Goal: Task Accomplishment & Management: Complete application form

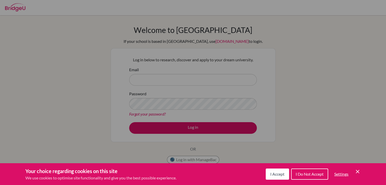
click at [359, 170] on icon "Cookie Control Close Icon" at bounding box center [358, 172] width 6 height 6
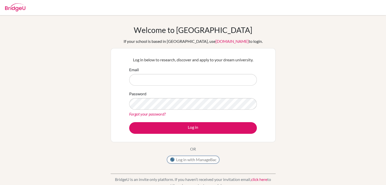
click at [206, 159] on button "Log in with ManageBac" at bounding box center [193, 160] width 52 height 8
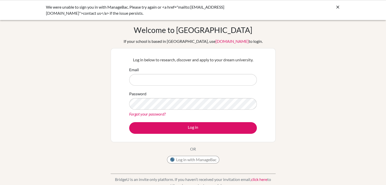
click at [209, 77] on input "Email" at bounding box center [193, 80] width 128 height 12
click at [336, 4] on div at bounding box center [338, 7] width 5 height 6
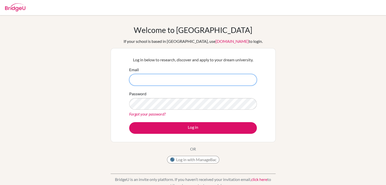
click at [204, 81] on input "Email" at bounding box center [193, 80] width 128 height 12
type input "mallanagouda673@gmail.com"
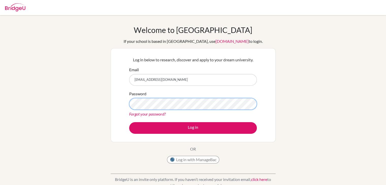
click at [129, 122] on button "Log in" at bounding box center [193, 128] width 128 height 12
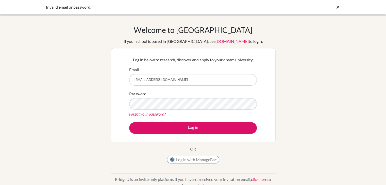
click at [194, 111] on div "Forgot your password?" at bounding box center [193, 114] width 128 height 6
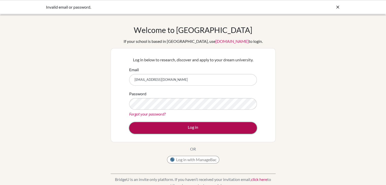
click at [207, 126] on button "Log in" at bounding box center [193, 128] width 128 height 12
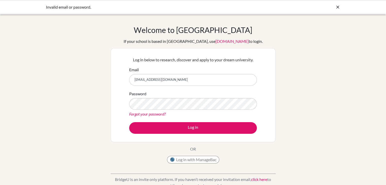
drag, startPoint x: 341, startPoint y: 6, endPoint x: 338, endPoint y: 7, distance: 3.6
click at [338, 7] on div "Invalid email or password." at bounding box center [193, 7] width 386 height 14
click at [338, 7] on icon at bounding box center [338, 7] width 5 height 5
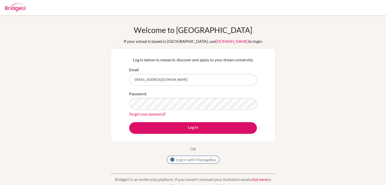
click at [204, 160] on button "Log in with ManageBac" at bounding box center [193, 160] width 52 height 8
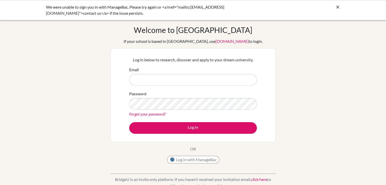
click at [264, 179] on link "click here" at bounding box center [259, 179] width 16 height 5
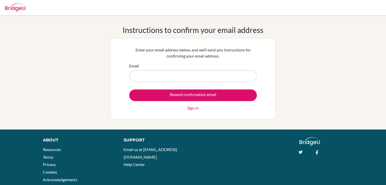
click at [233, 77] on input "Email" at bounding box center [193, 76] width 128 height 12
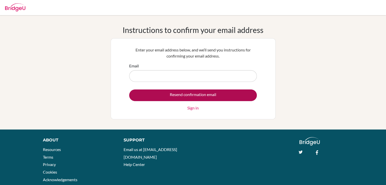
type input "[EMAIL_ADDRESS][DOMAIN_NAME]"
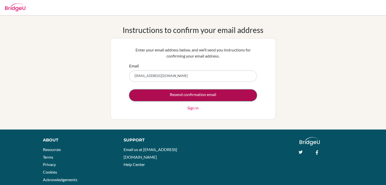
click at [200, 96] on input "Resend confirmation email" at bounding box center [193, 96] width 128 height 12
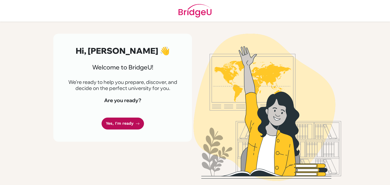
click at [127, 123] on link "Yes, I'm ready" at bounding box center [123, 124] width 42 height 12
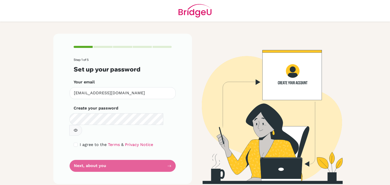
click at [78, 129] on icon "button" at bounding box center [76, 131] width 4 height 4
click at [75, 143] on input "checkbox" at bounding box center [76, 145] width 4 height 4
checkbox input "true"
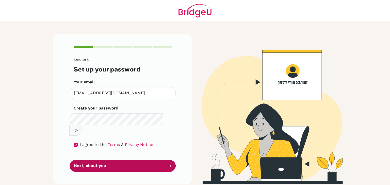
click at [119, 160] on button "Next, about you" at bounding box center [123, 166] width 106 height 12
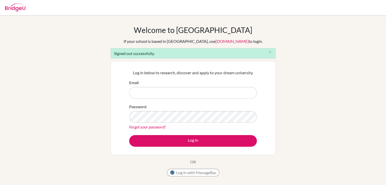
type input "[EMAIL_ADDRESS][DOMAIN_NAME]"
click at [289, 127] on div "Welcome to [GEOGRAPHIC_DATA] If your school is based in [GEOGRAPHIC_DATA], use …" at bounding box center [193, 114] width 386 height 179
click at [272, 54] on icon "close" at bounding box center [271, 52] width 4 height 4
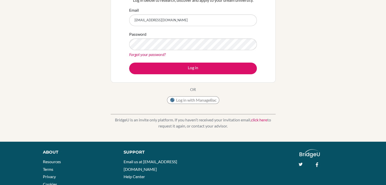
scroll to position [60, 0]
click at [256, 120] on link "click here" at bounding box center [259, 119] width 16 height 5
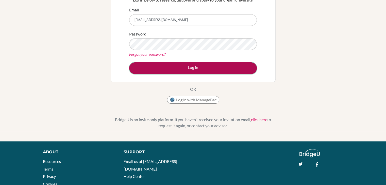
click at [195, 70] on button "Log in" at bounding box center [193, 69] width 128 height 12
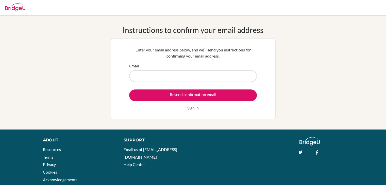
click at [187, 75] on input "Email" at bounding box center [193, 76] width 128 height 12
